Goal: Information Seeking & Learning: Learn about a topic

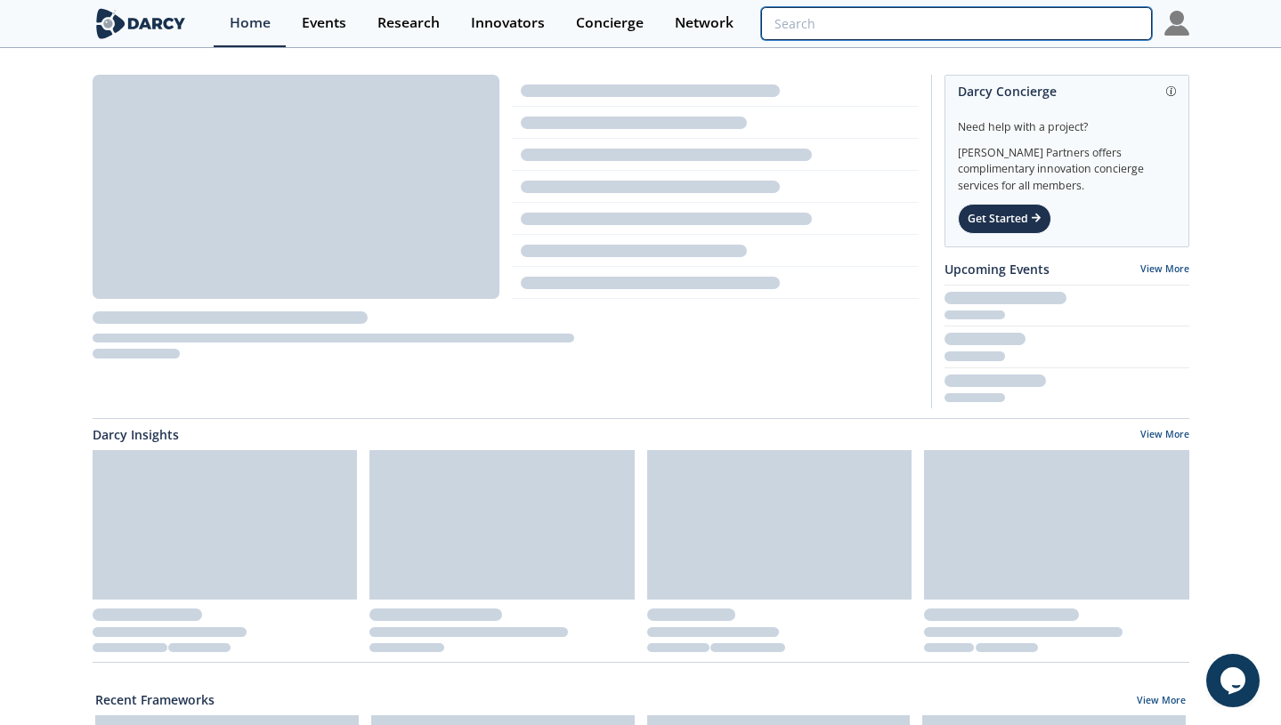
click at [1054, 18] on input "search" at bounding box center [956, 23] width 390 height 33
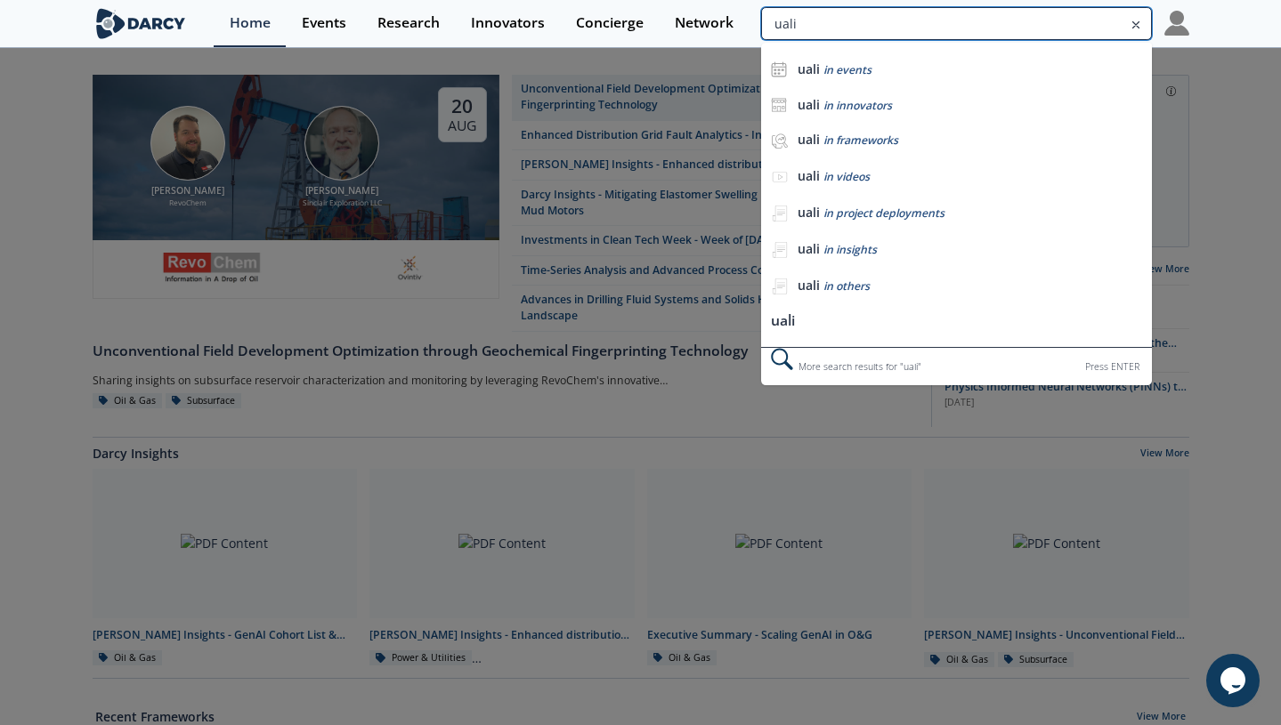
type input "uali"
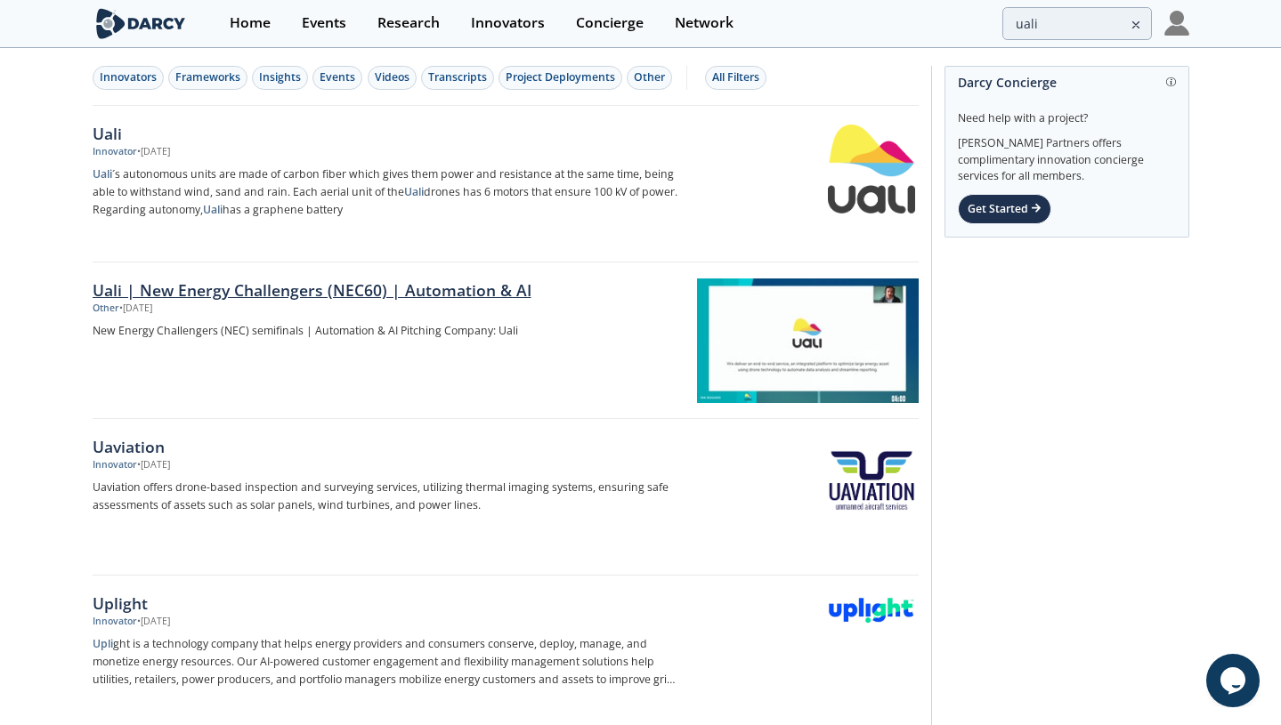
click at [272, 295] on div "Uali | New Energy Challengers (NEC60) | Automation & AI" at bounding box center [387, 290] width 589 height 23
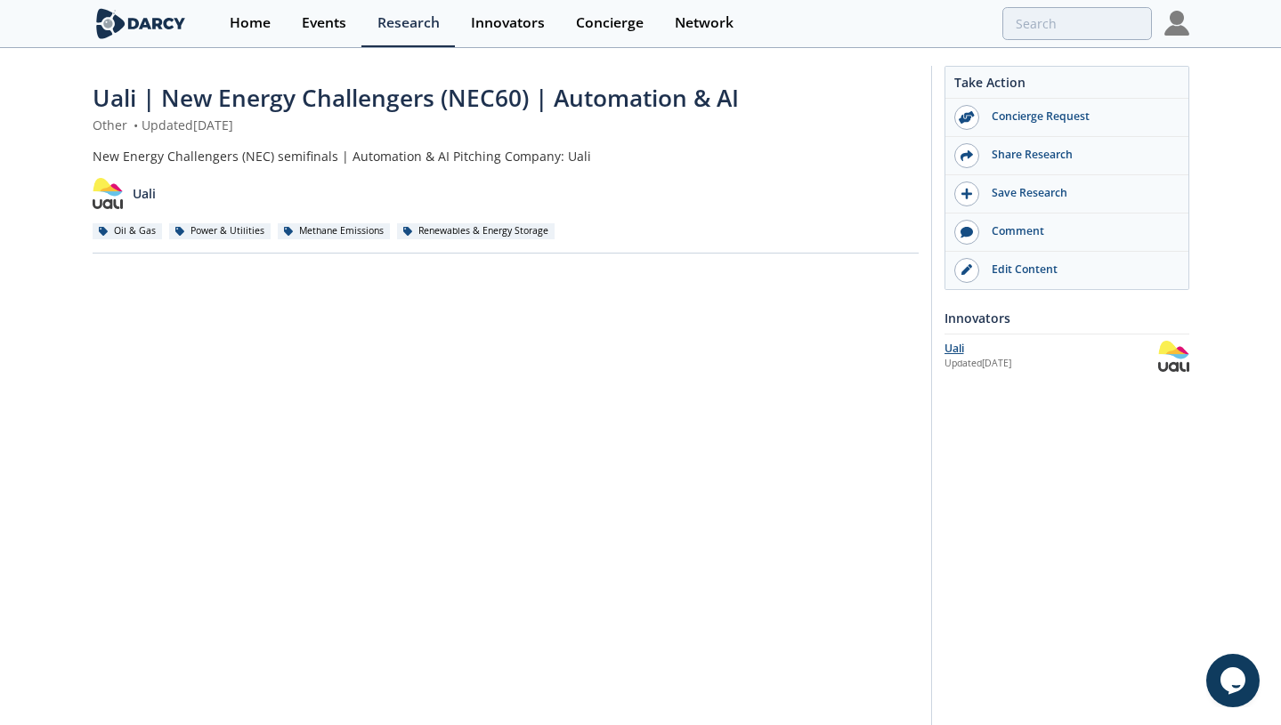
click at [995, 348] on div "Uali" at bounding box center [1051, 349] width 214 height 16
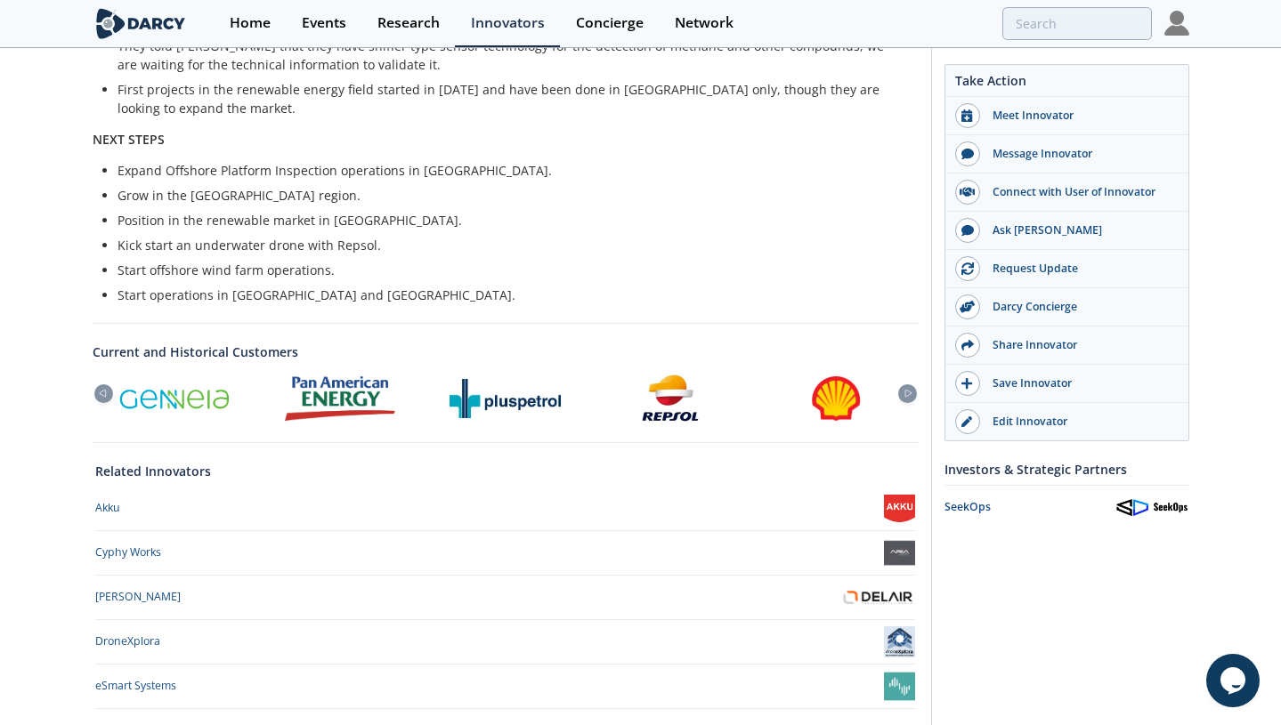
scroll to position [775, 0]
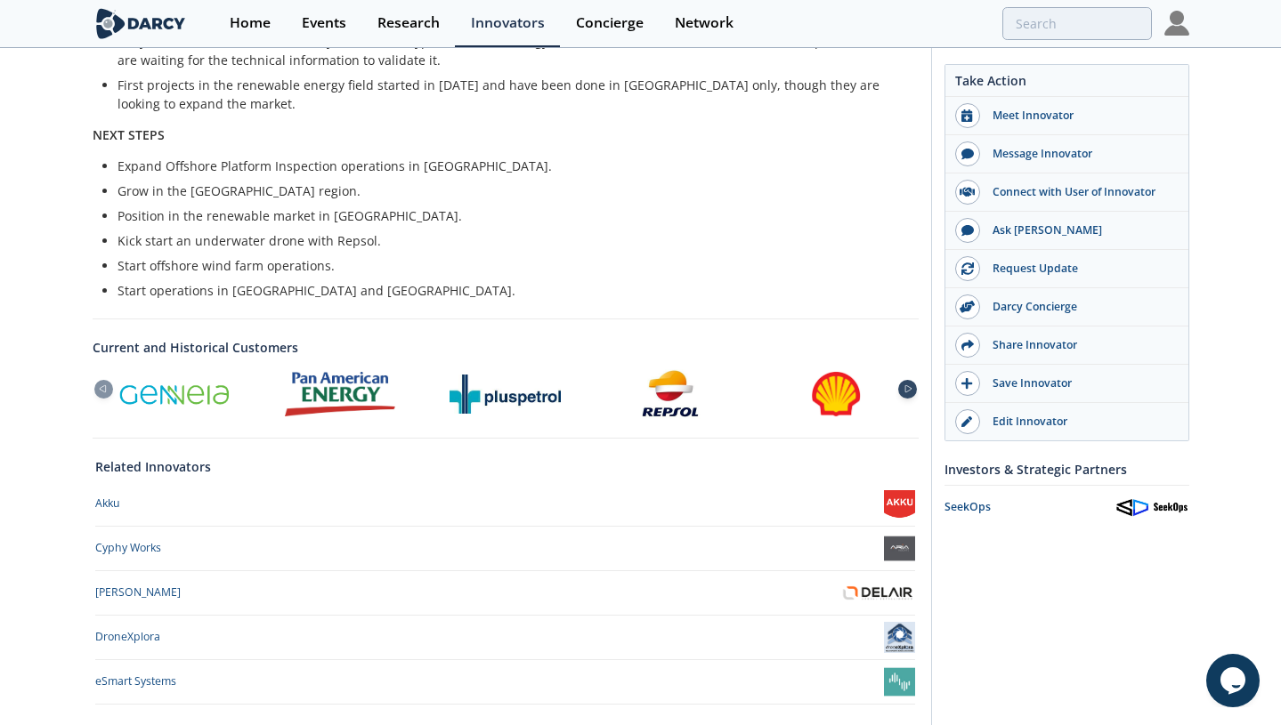
click at [907, 386] on icon at bounding box center [908, 389] width 6 height 7
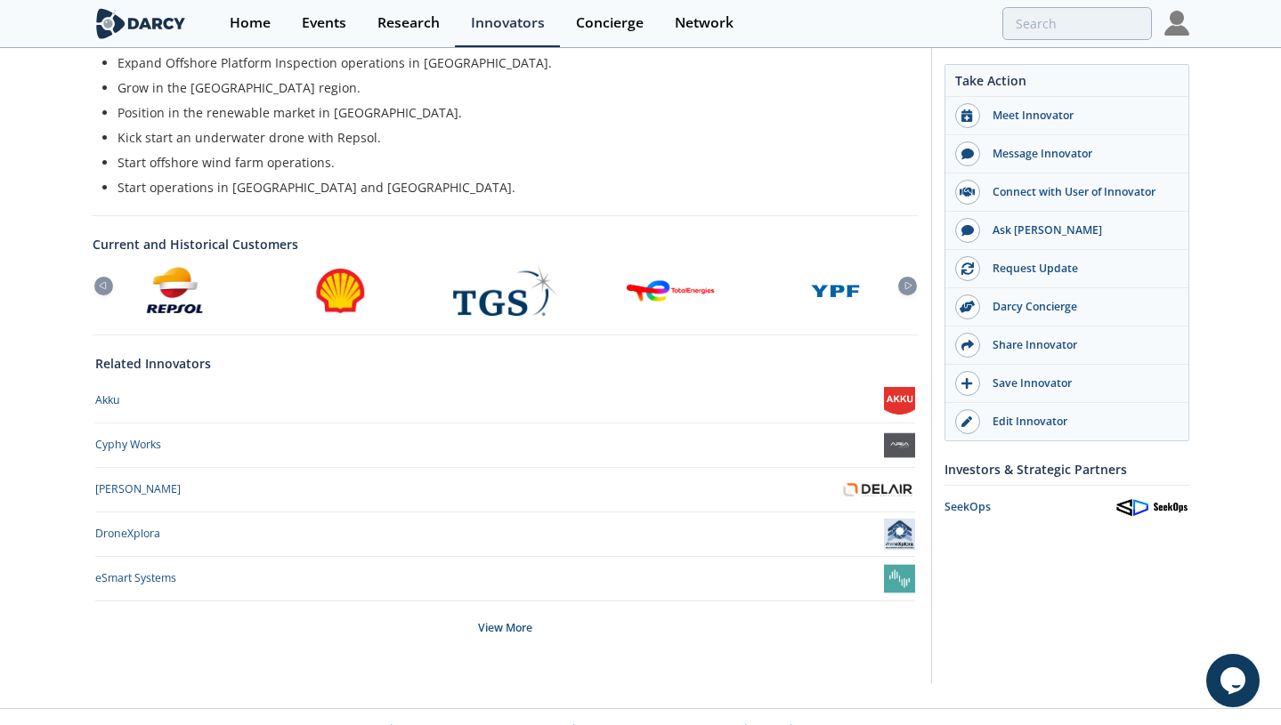
scroll to position [879, 0]
click at [514, 601] on div "View More" at bounding box center [505, 627] width 820 height 53
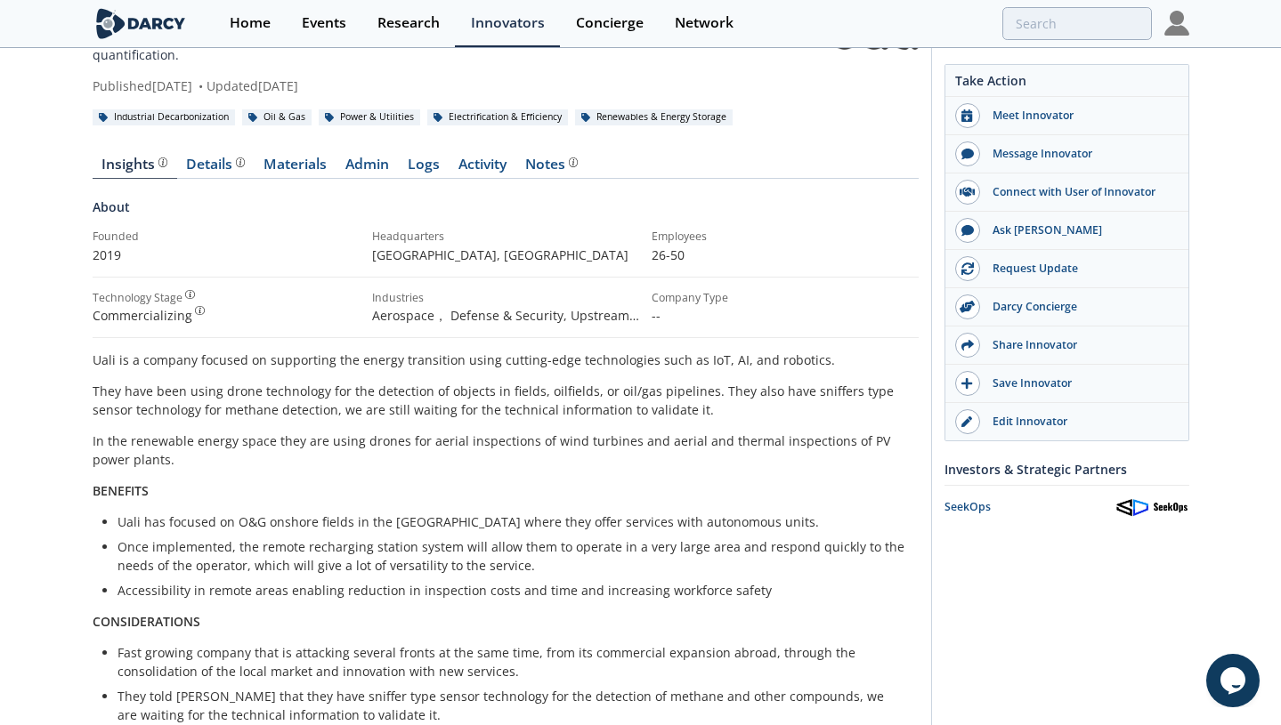
scroll to position [113, 0]
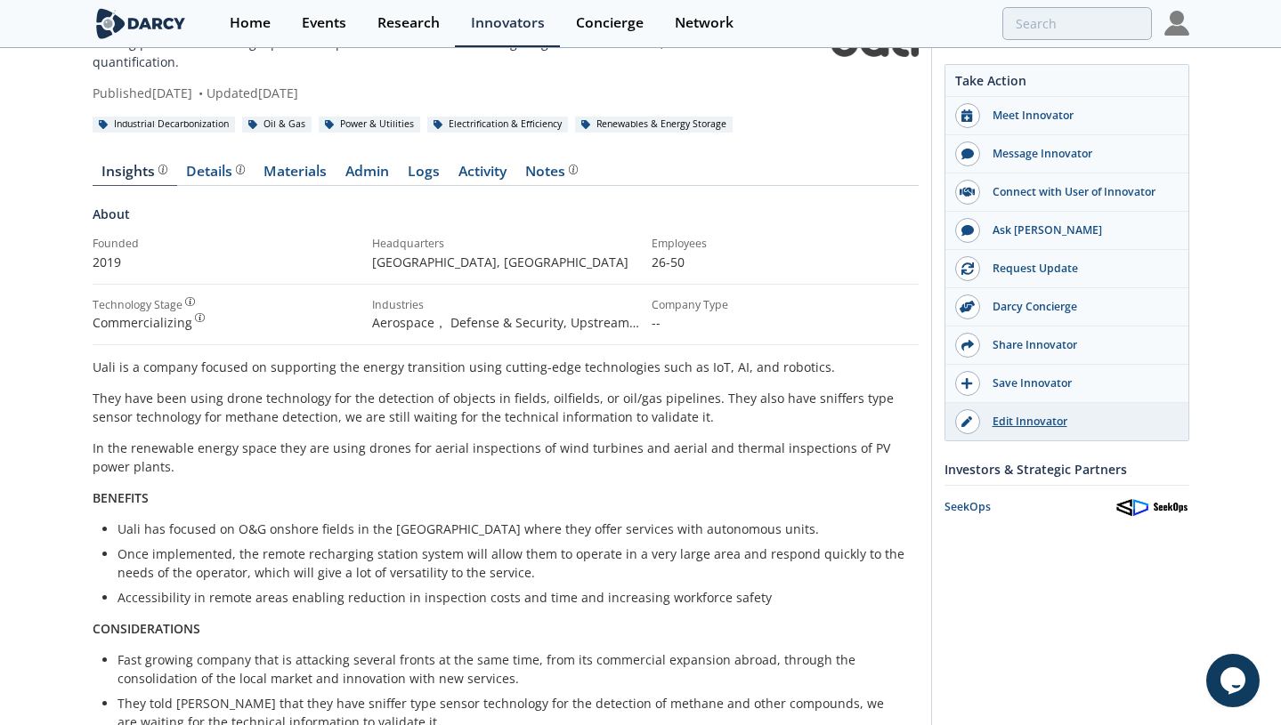
click at [999, 425] on div "Edit Innovator" at bounding box center [1079, 422] width 199 height 16
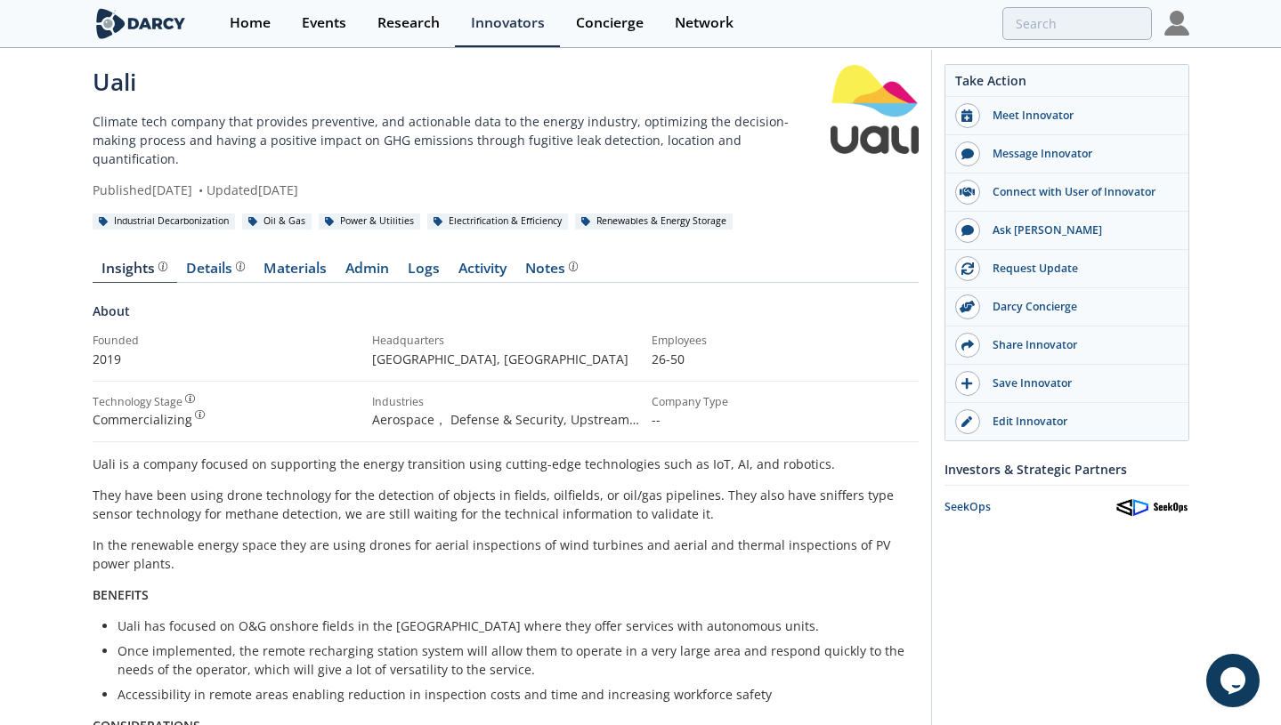
scroll to position [13, 0]
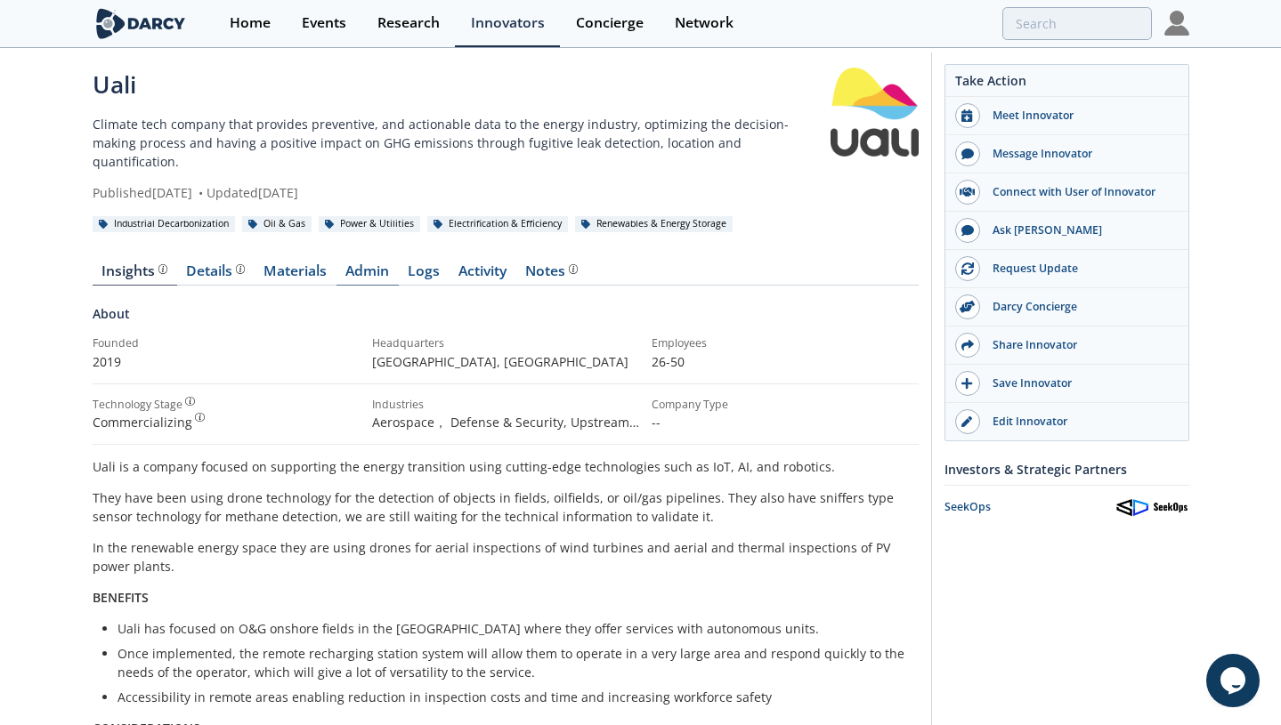
click at [362, 264] on link "Admin" at bounding box center [367, 274] width 62 height 21
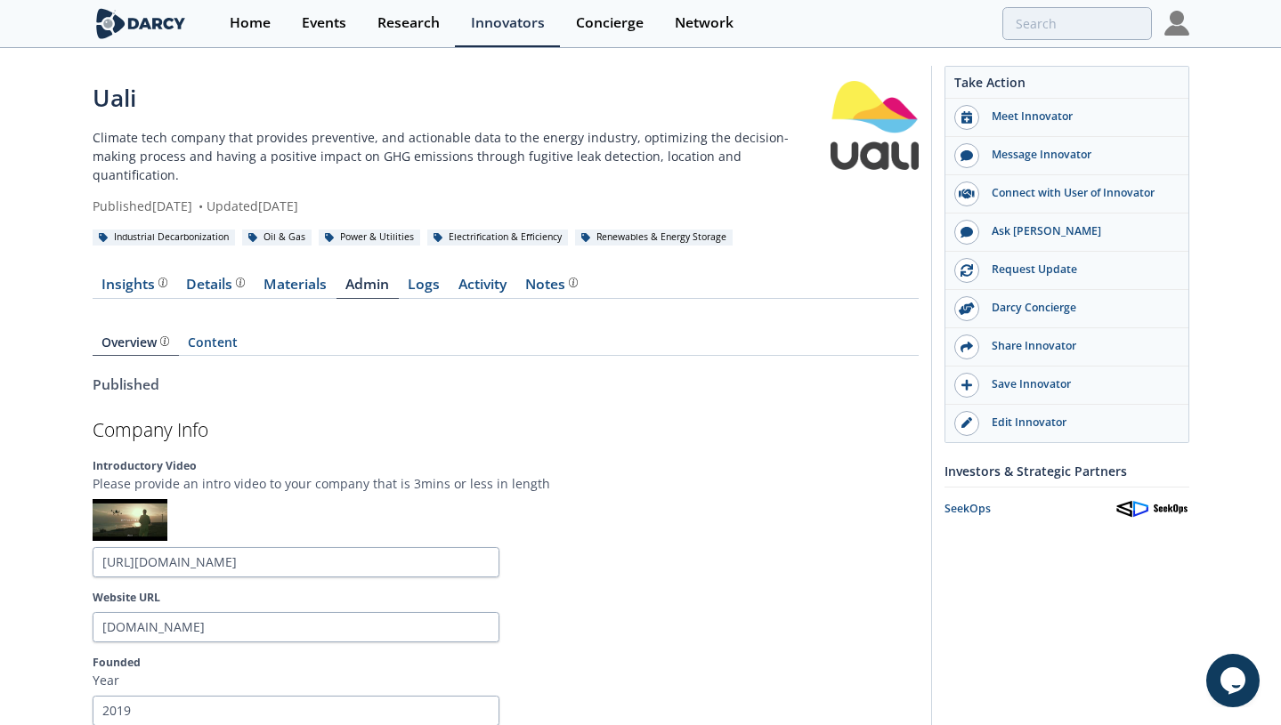
click at [1126, 506] on img at bounding box center [1151, 509] width 75 height 20
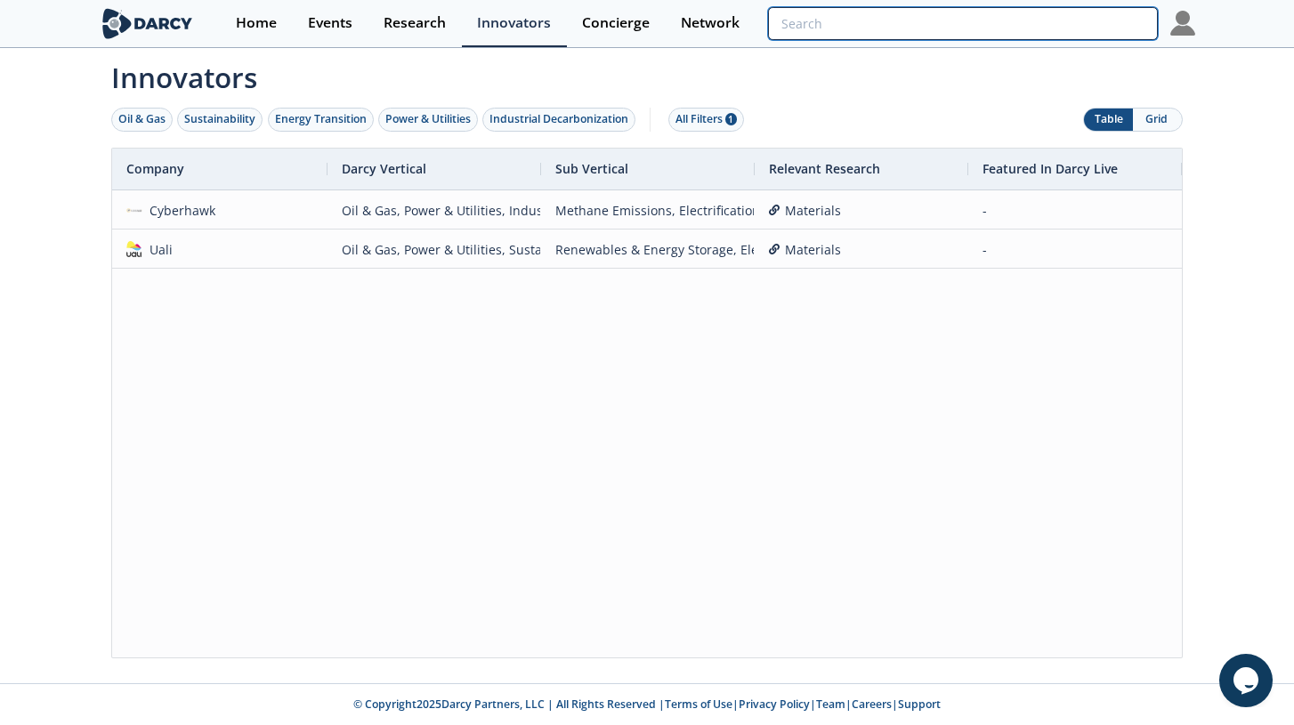
click at [1074, 25] on input "search" at bounding box center [963, 23] width 390 height 33
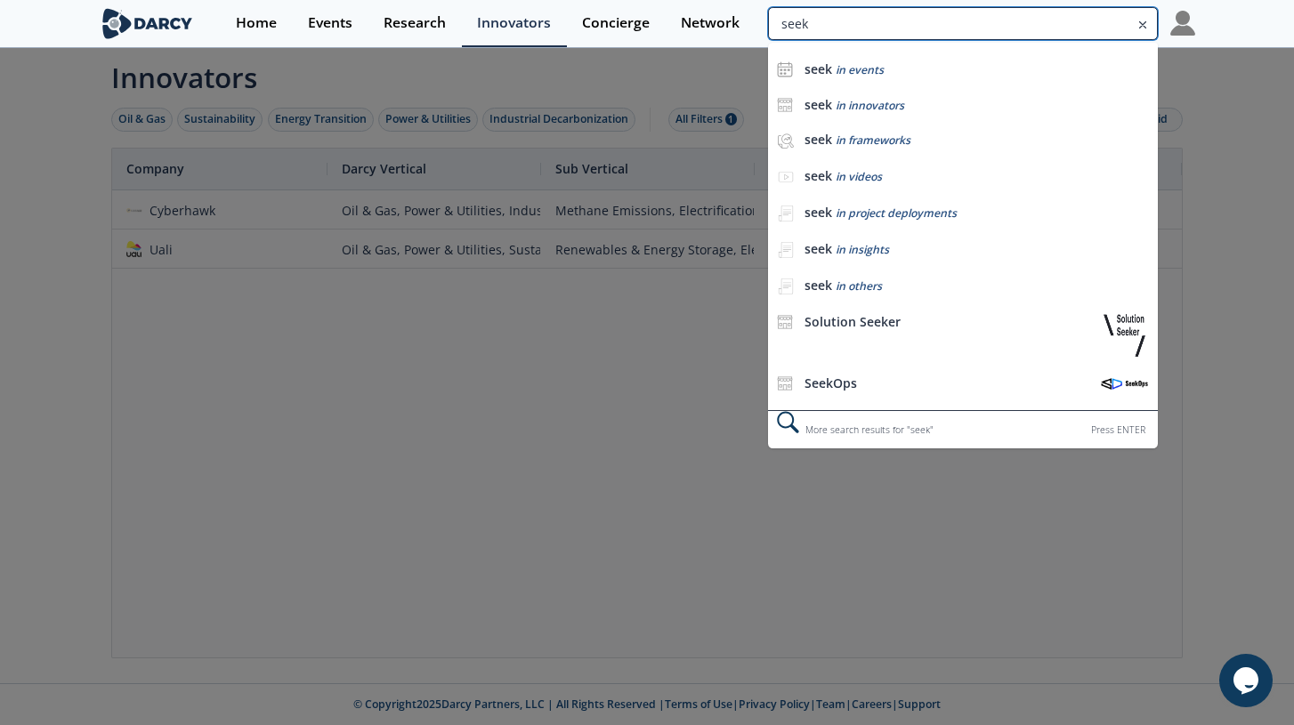
click at [855, 31] on input "seek" at bounding box center [963, 23] width 390 height 33
type input "seek ops"
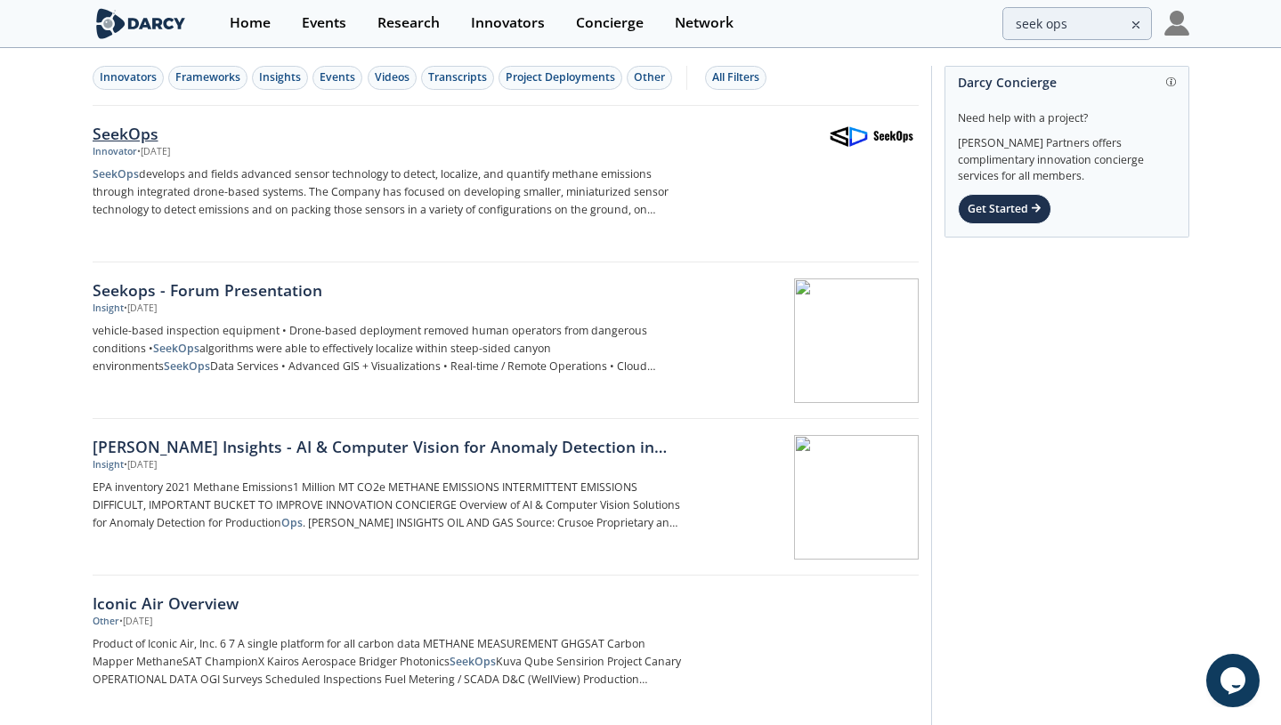
click at [141, 136] on div "SeekOps" at bounding box center [387, 133] width 589 height 23
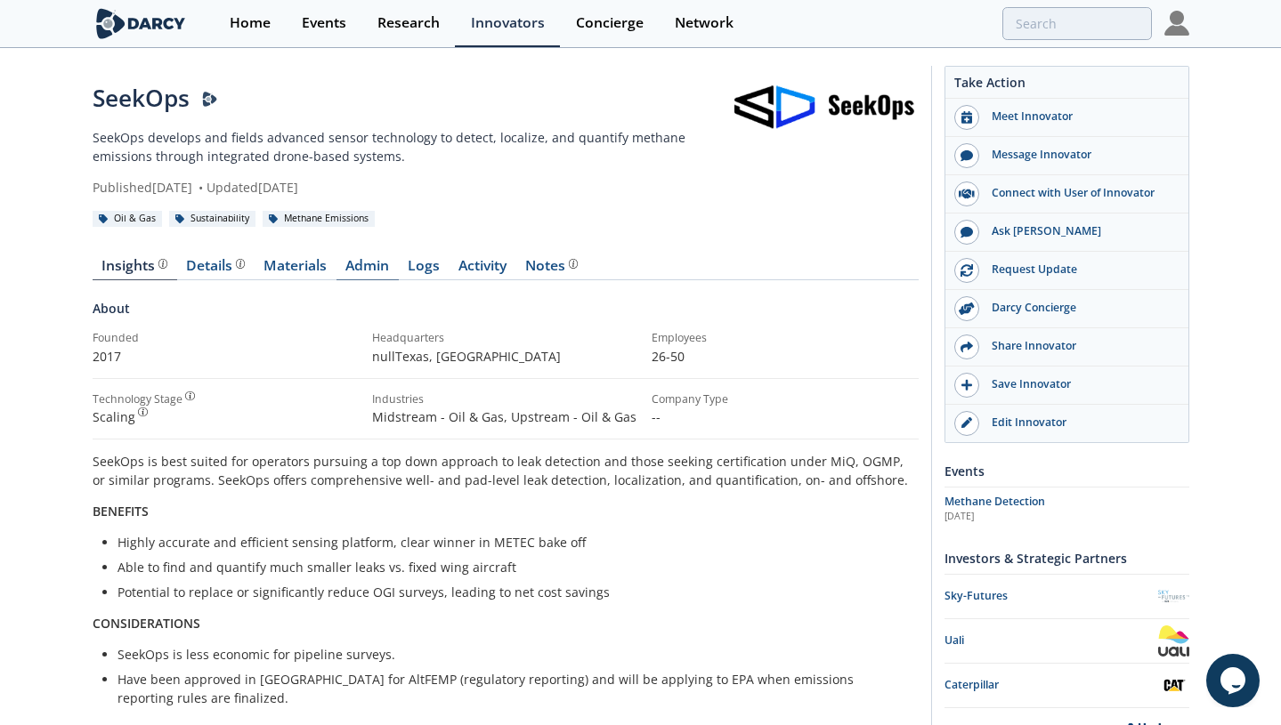
click at [352, 262] on link "Admin" at bounding box center [367, 269] width 62 height 21
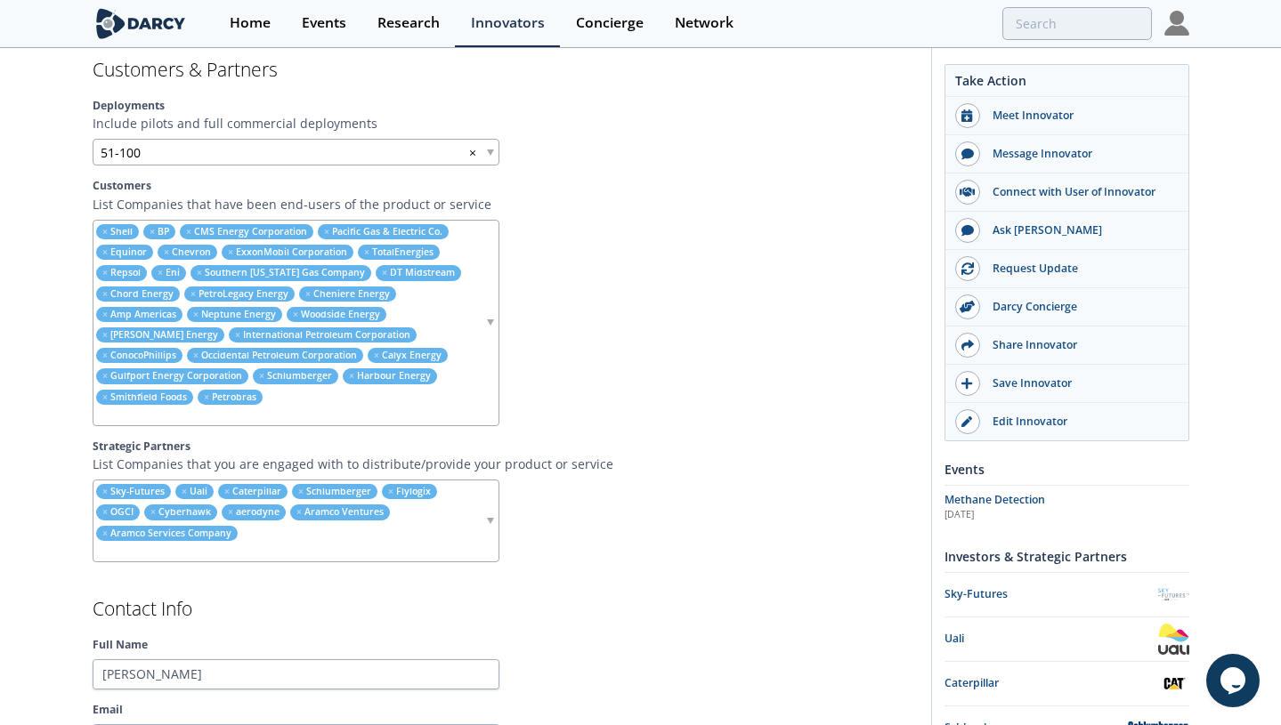
scroll to position [1461, 0]
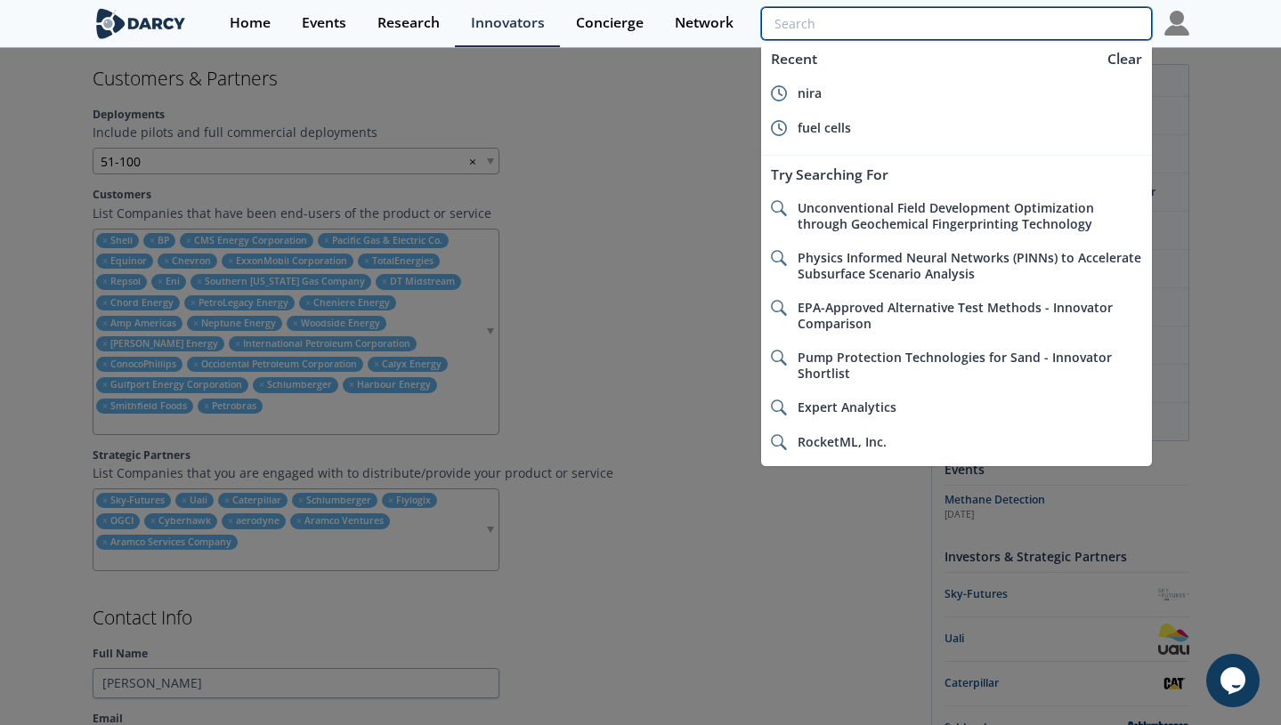
click at [1045, 18] on input "search" at bounding box center [956, 23] width 390 height 33
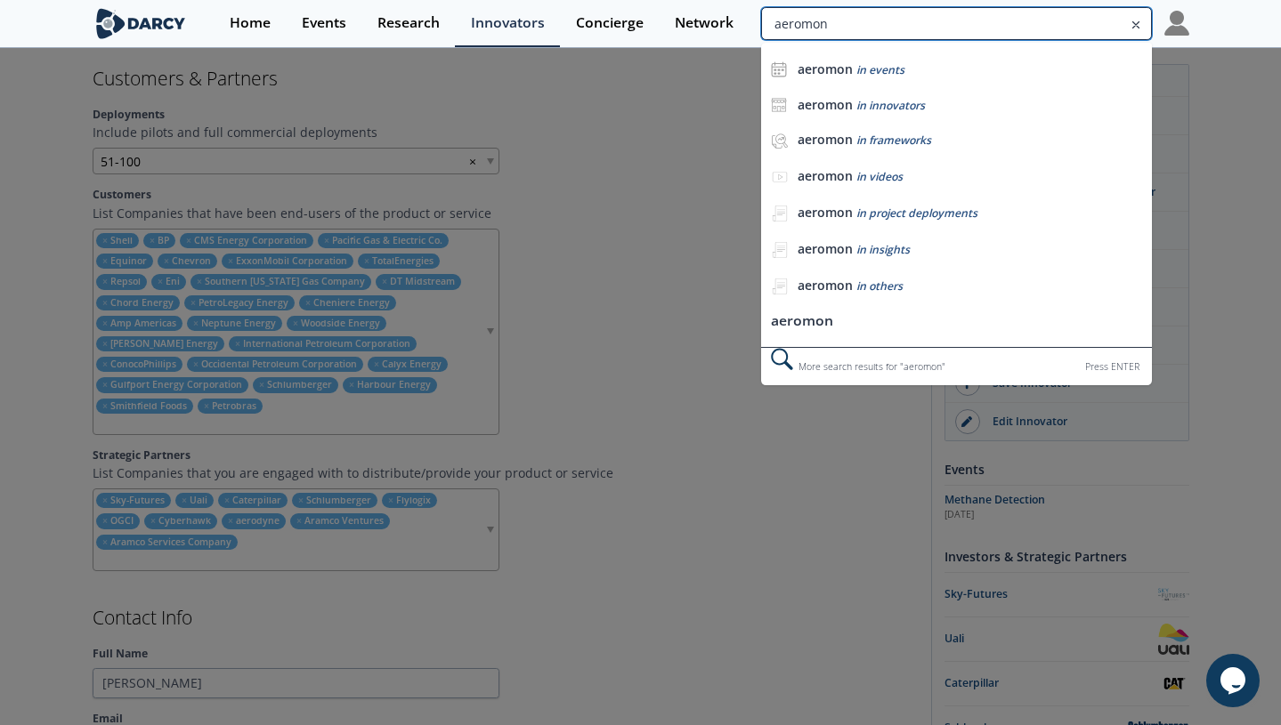
type input "aeromon"
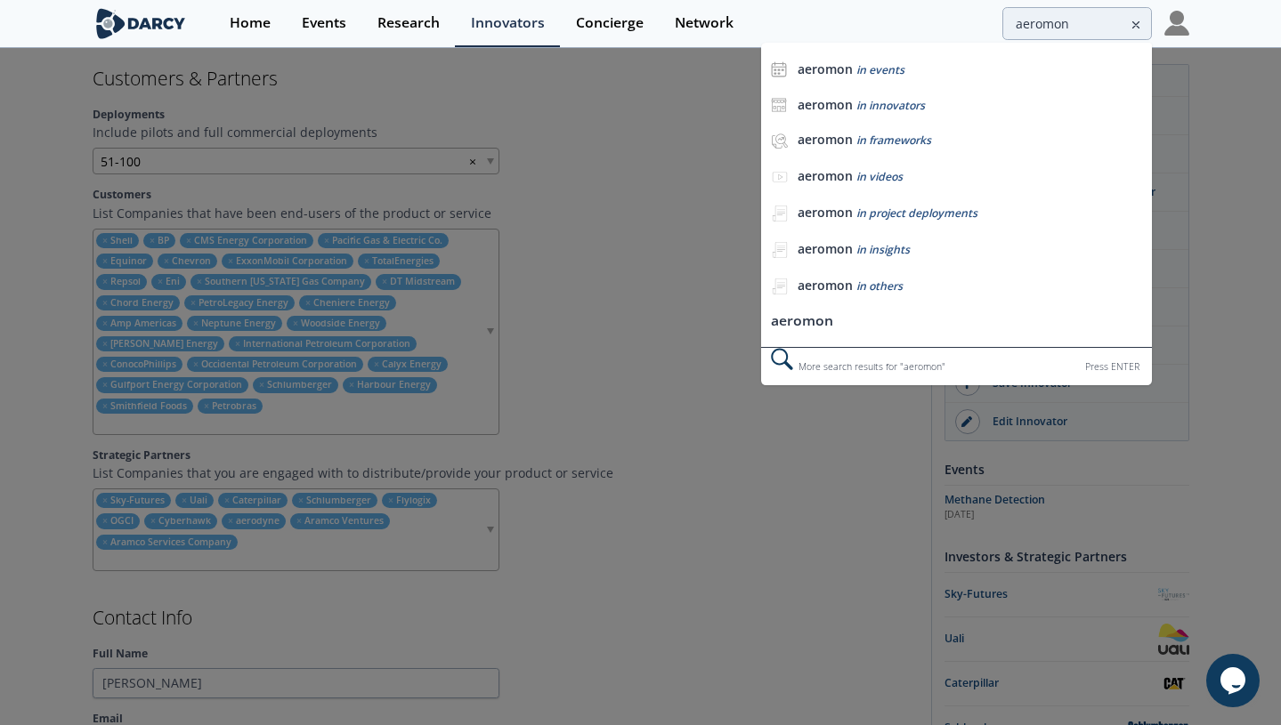
scroll to position [0, 0]
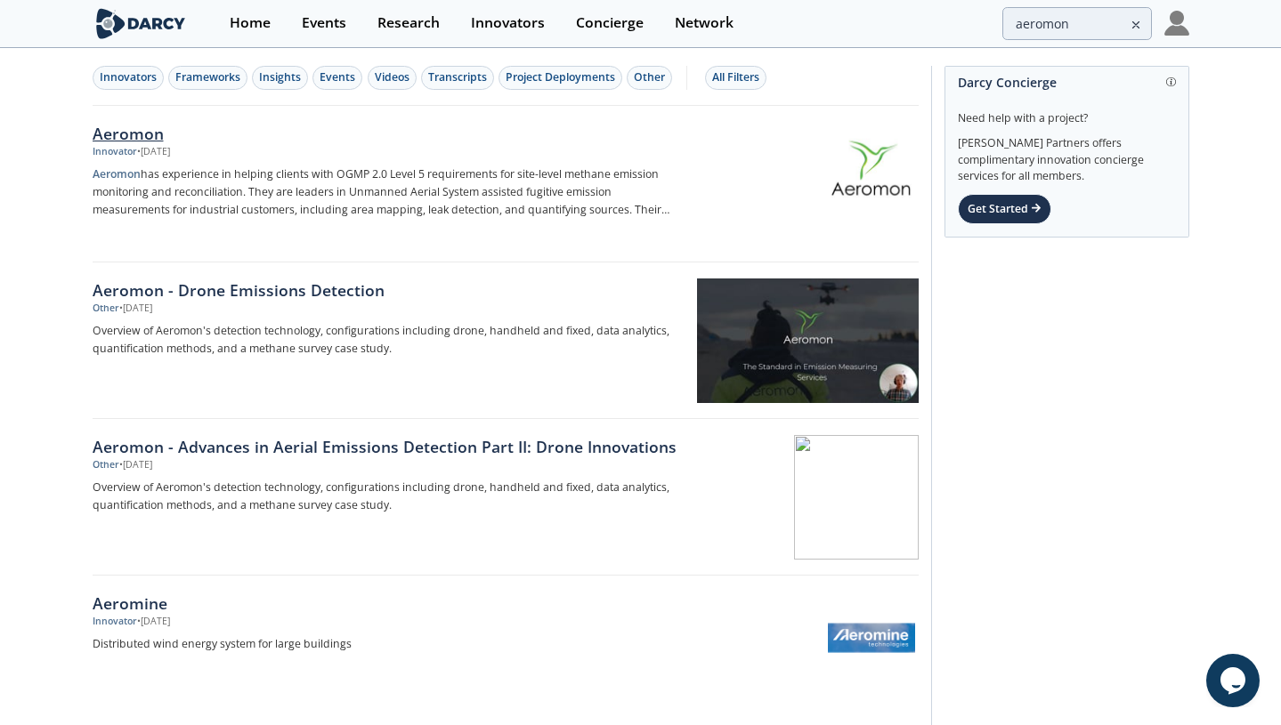
click at [523, 139] on div "Aeromon" at bounding box center [387, 133] width 589 height 23
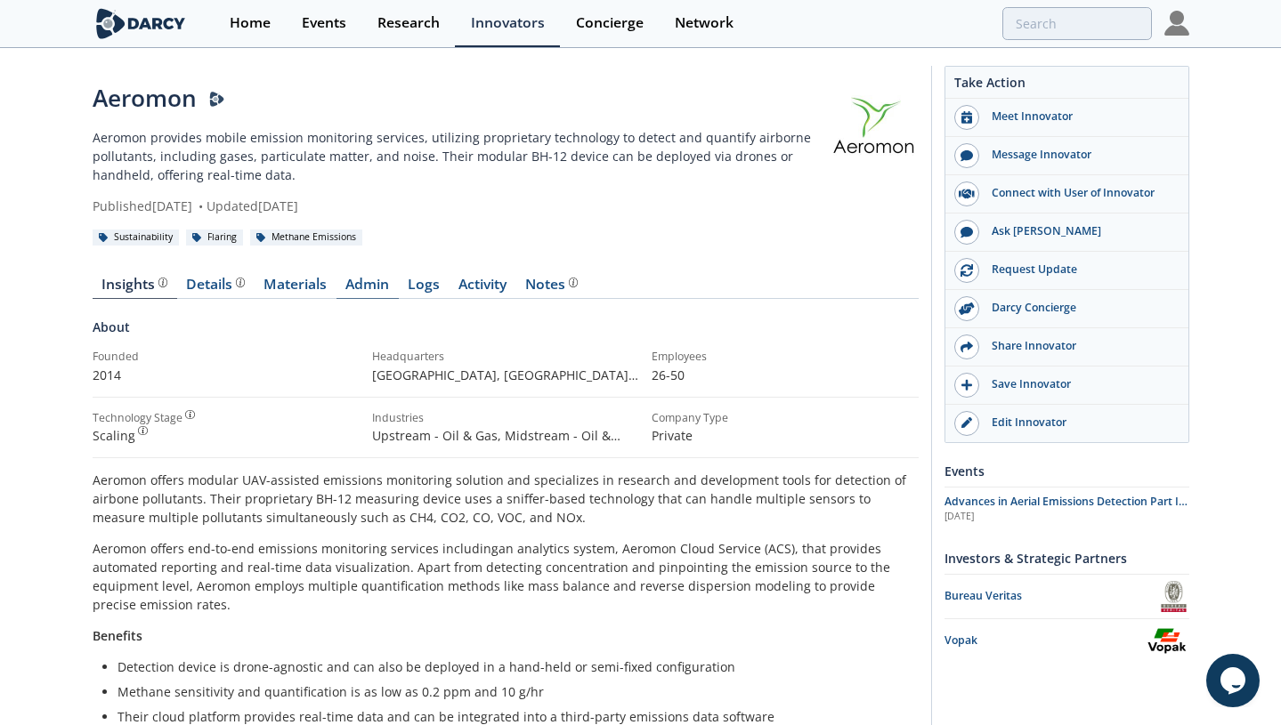
click at [371, 289] on link "Admin" at bounding box center [367, 288] width 62 height 21
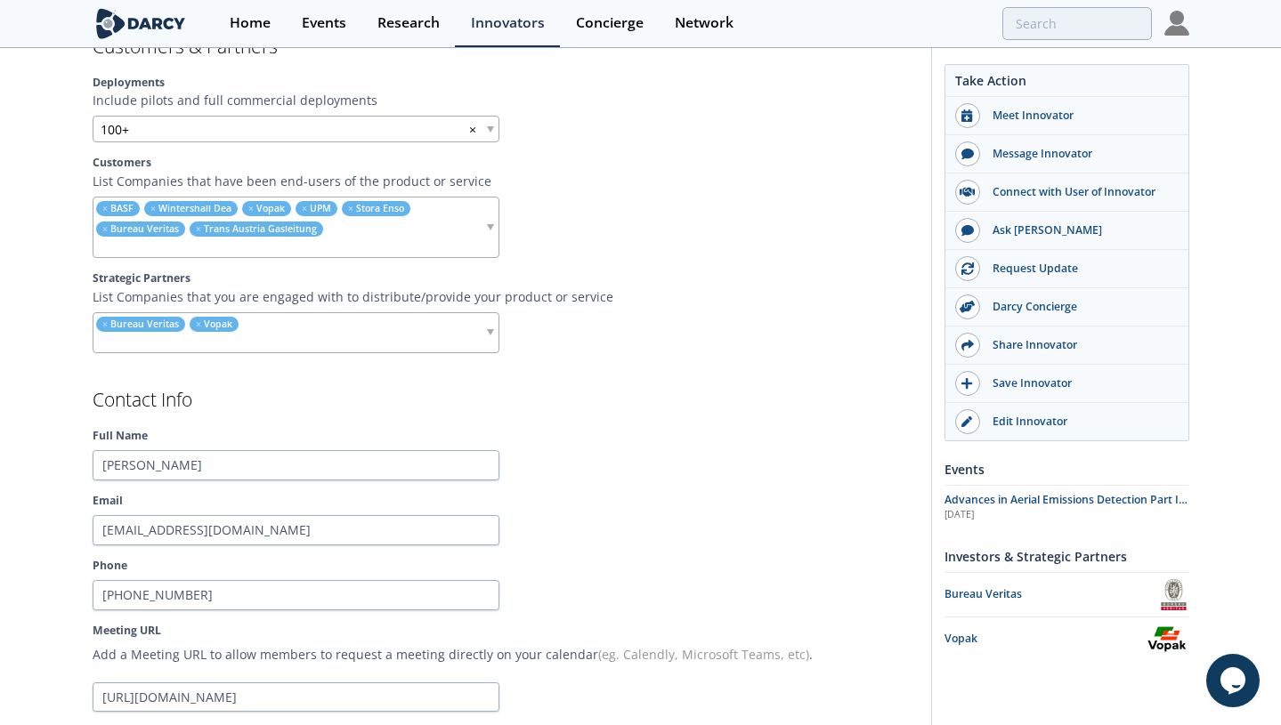
scroll to position [1512, 0]
click at [94, 15] on img at bounding box center [141, 23] width 97 height 31
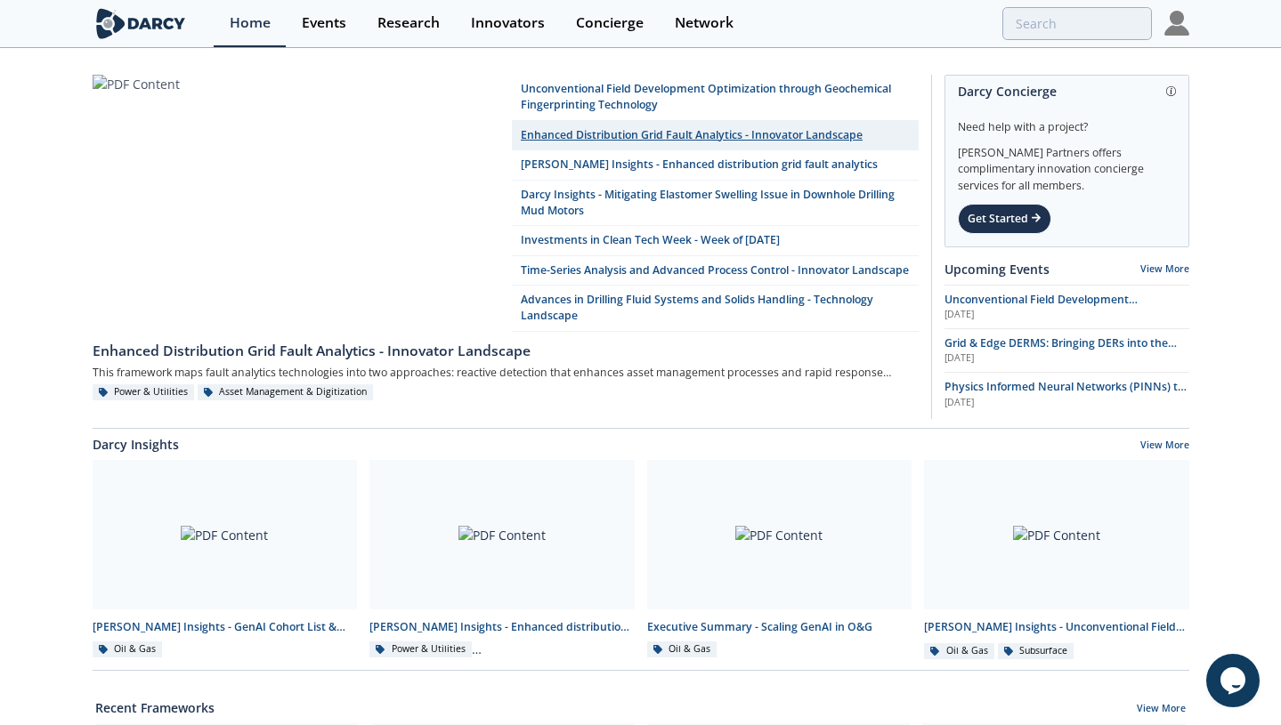
click at [650, 135] on link "Enhanced Distribution Grid Fault Analytics - Innovator Landscape" at bounding box center [715, 135] width 407 height 29
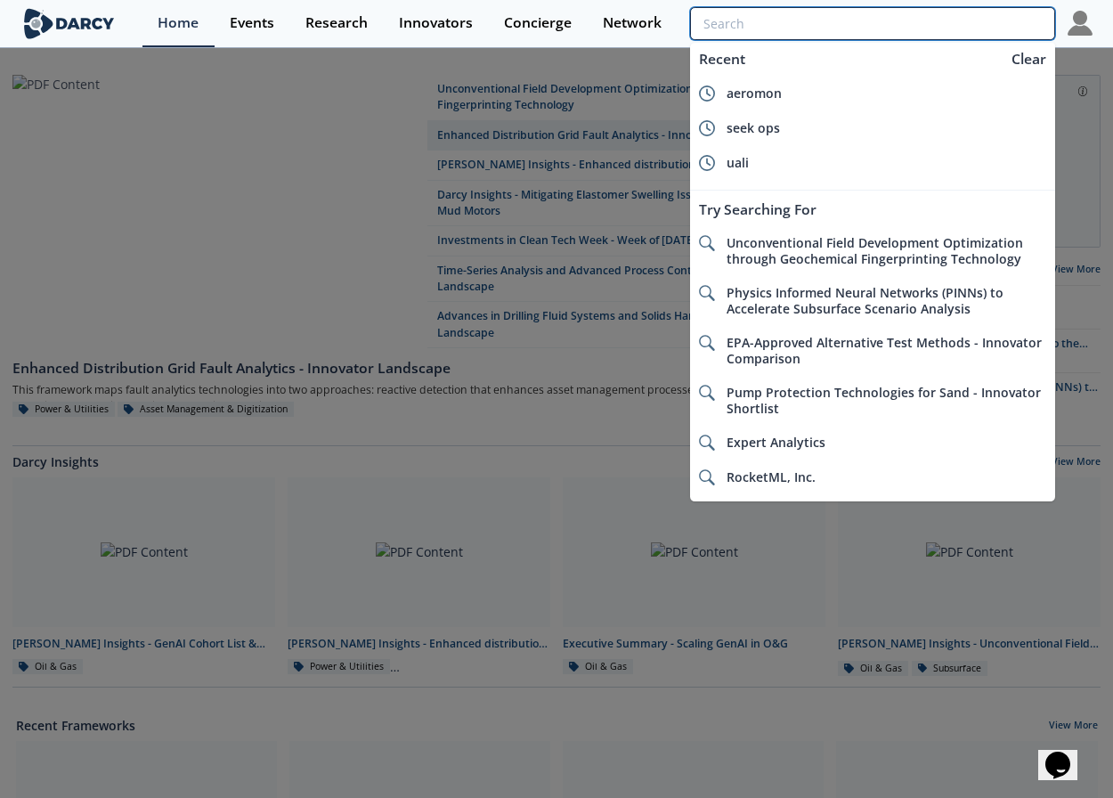
click at [929, 20] on input "search" at bounding box center [872, 23] width 365 height 33
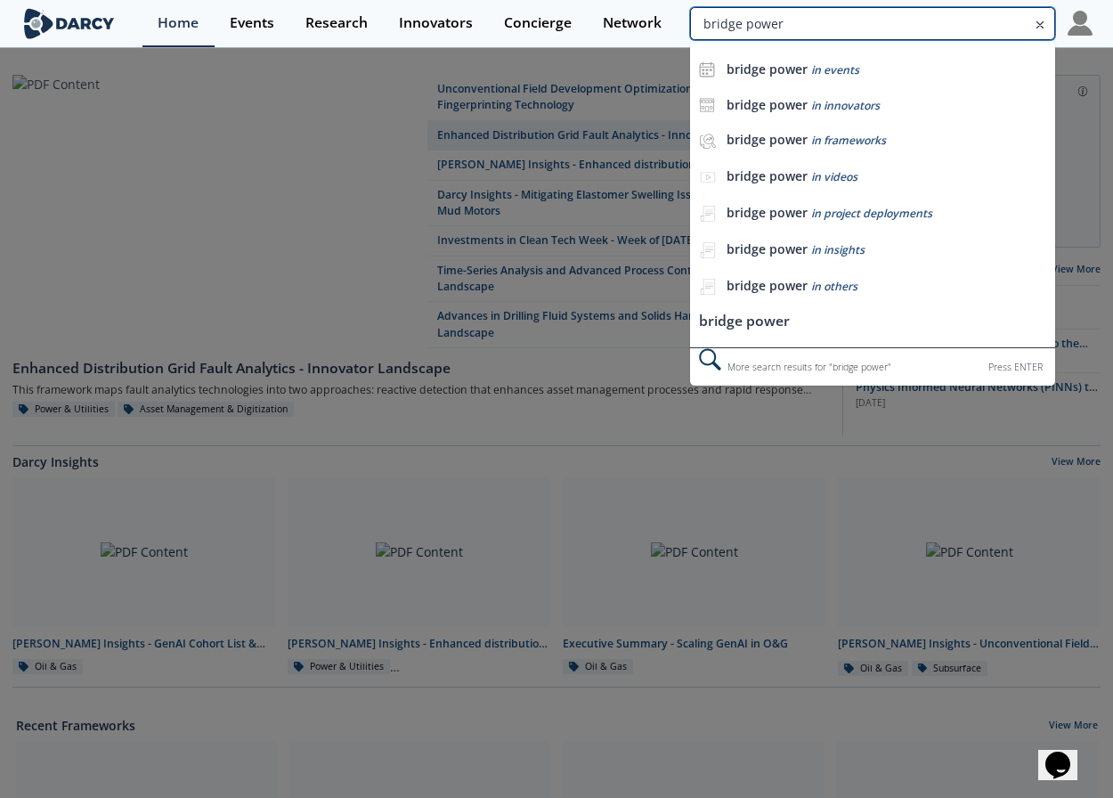
type input "bridge power"
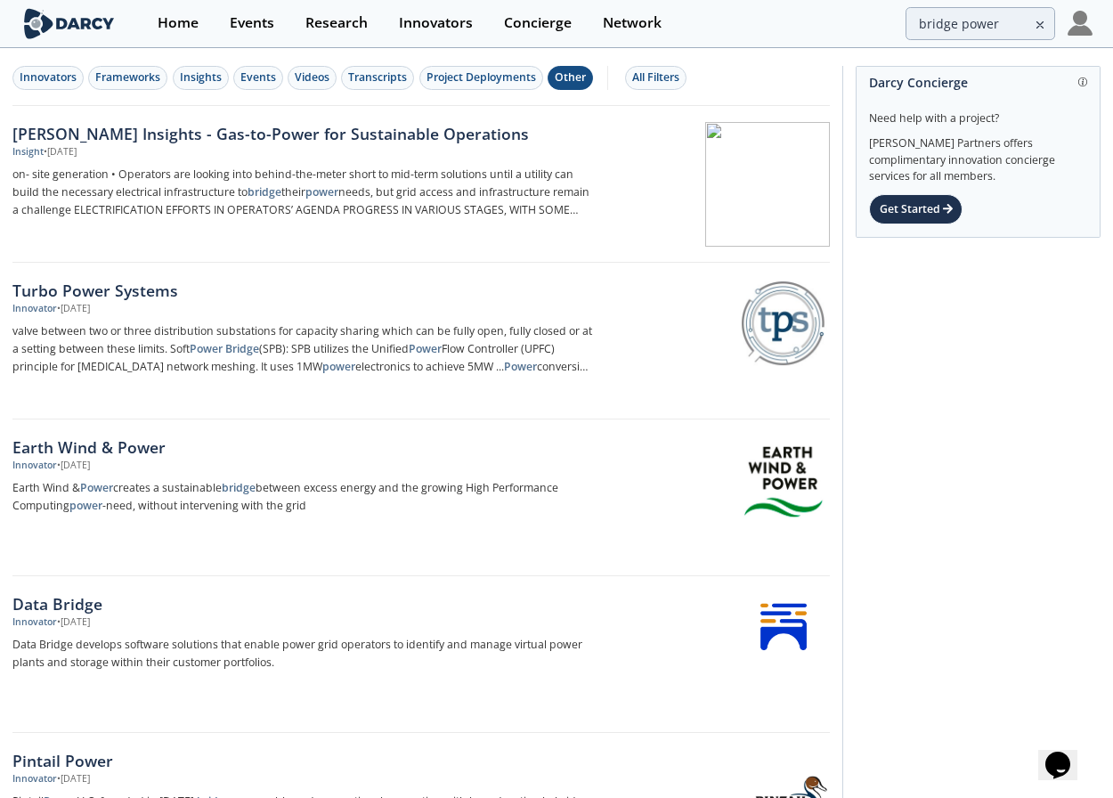
click at [572, 85] on div "Other" at bounding box center [570, 77] width 31 height 16
